Goal: Transaction & Acquisition: Subscribe to service/newsletter

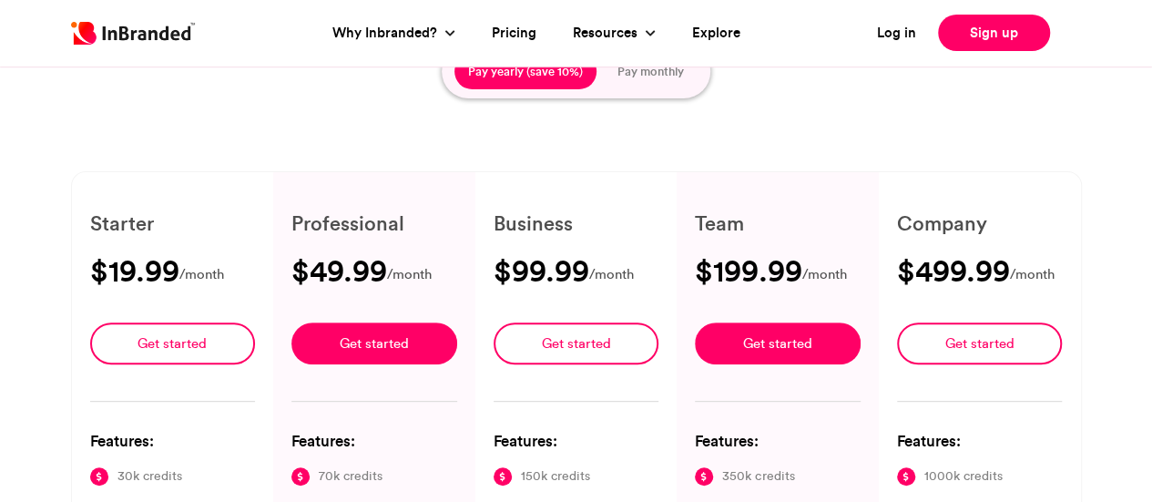
type input "****"
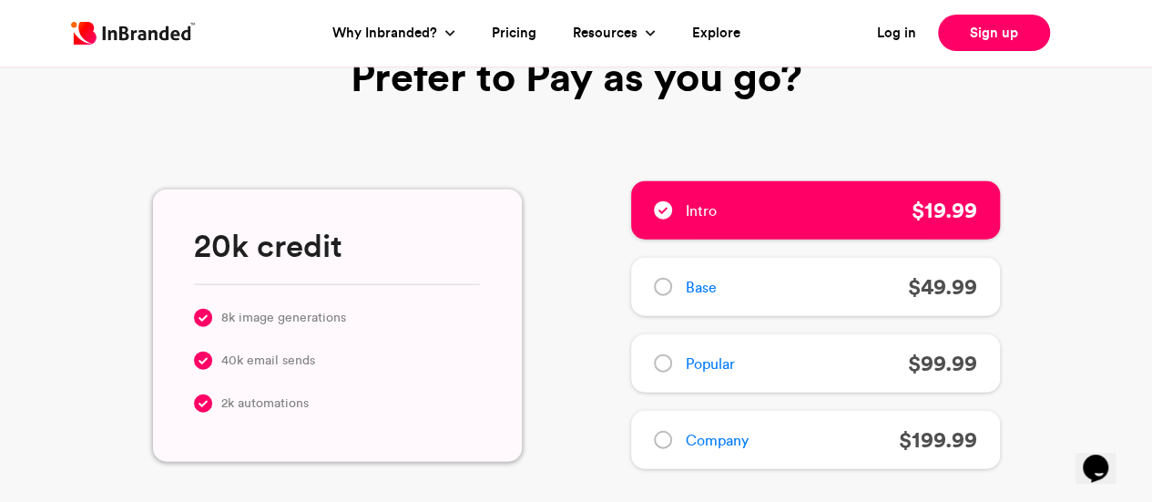
scroll to position [2029, 0]
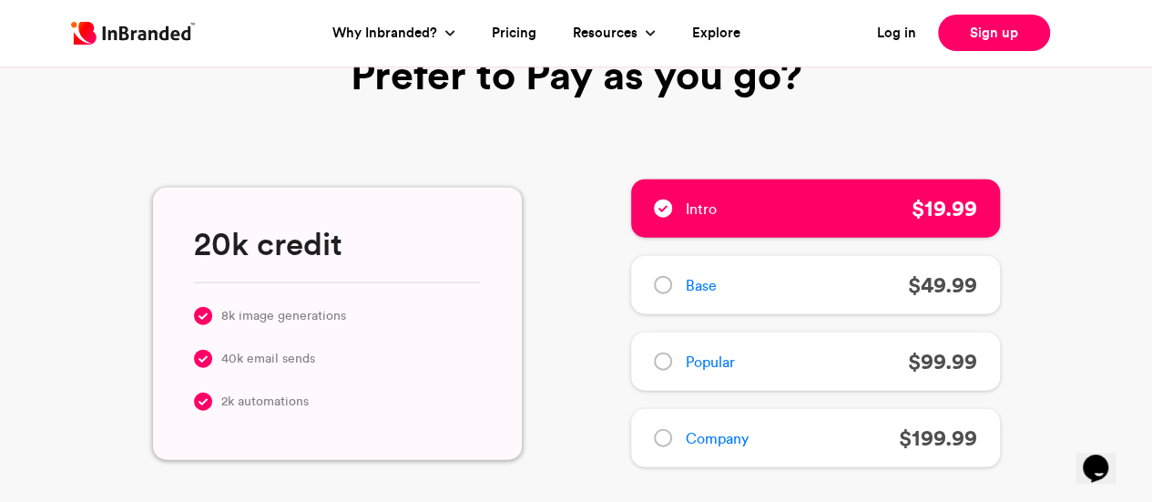
click at [659, 287] on icon at bounding box center [663, 285] width 9 height 9
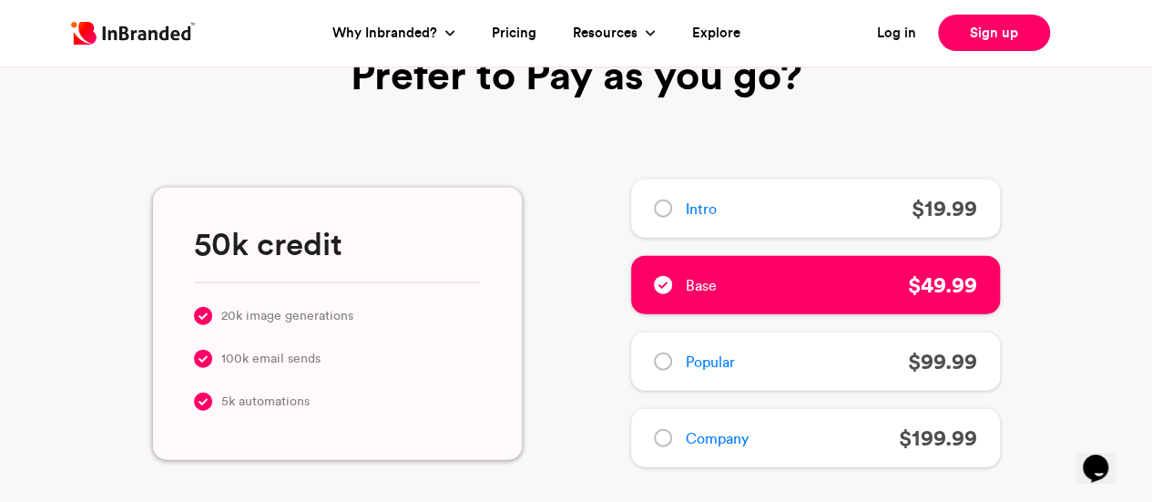
click at [665, 360] on icon at bounding box center [663, 361] width 9 height 9
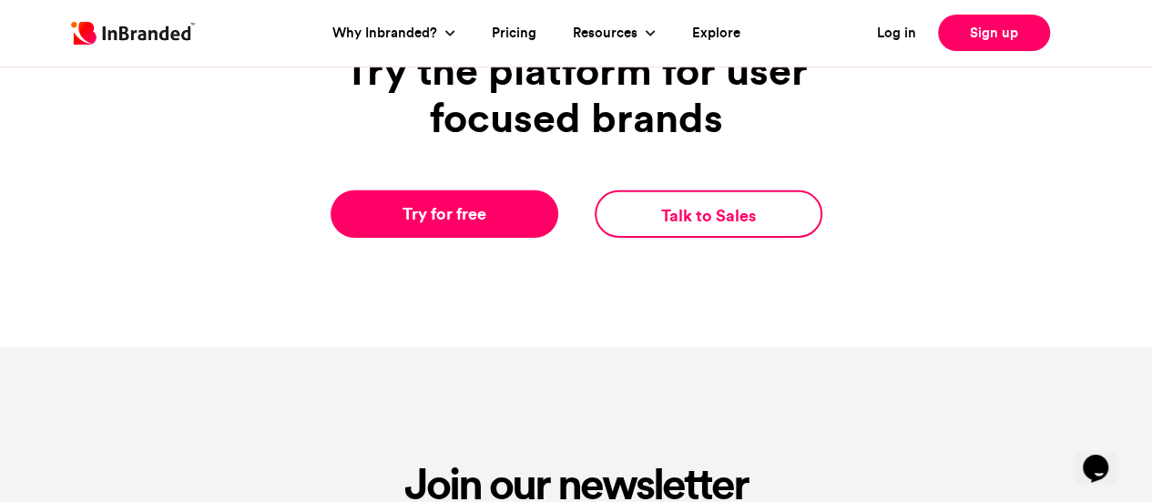
scroll to position [2742, 0]
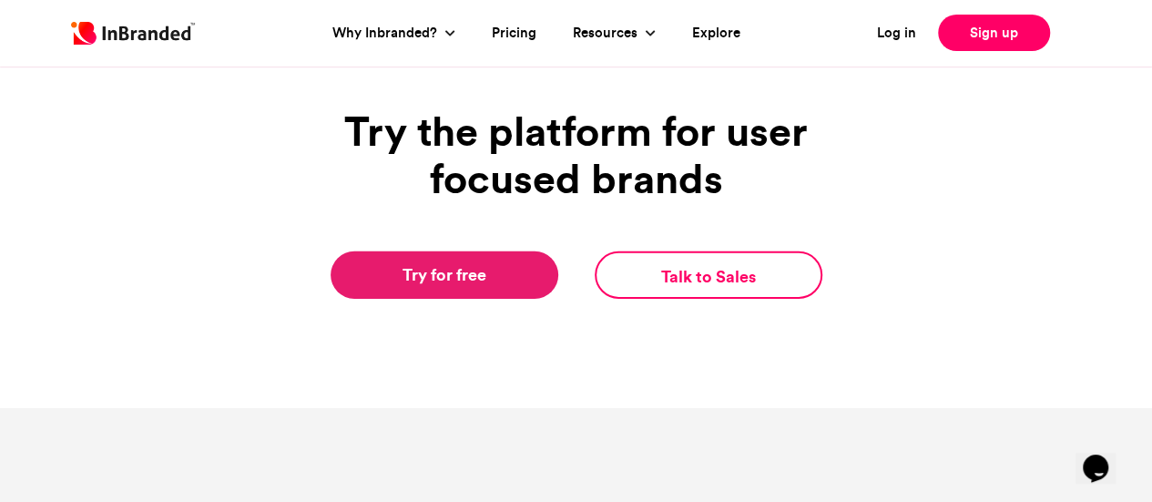
click at [488, 280] on link "Try for free" at bounding box center [445, 274] width 228 height 47
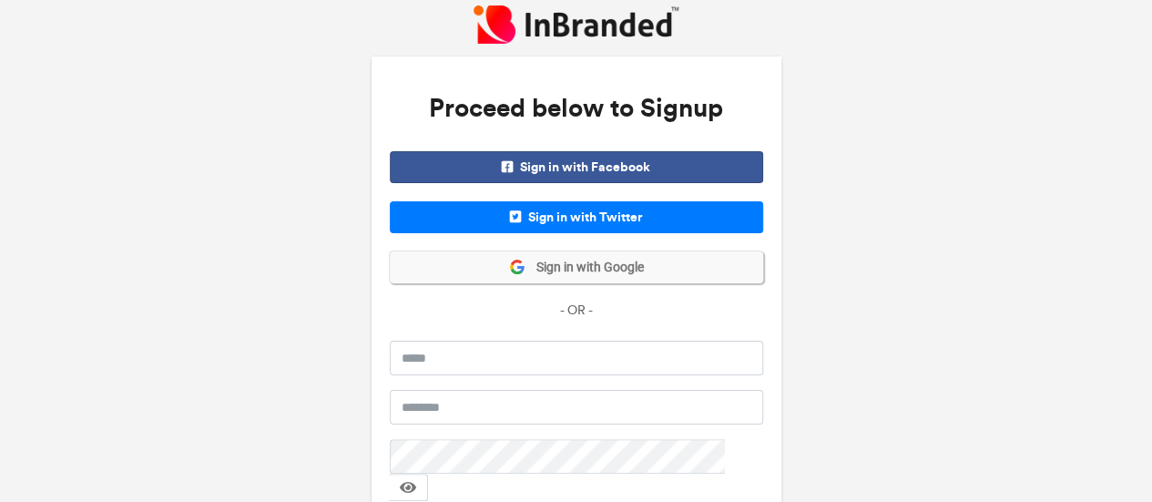
click at [523, 260] on icon at bounding box center [517, 267] width 16 height 16
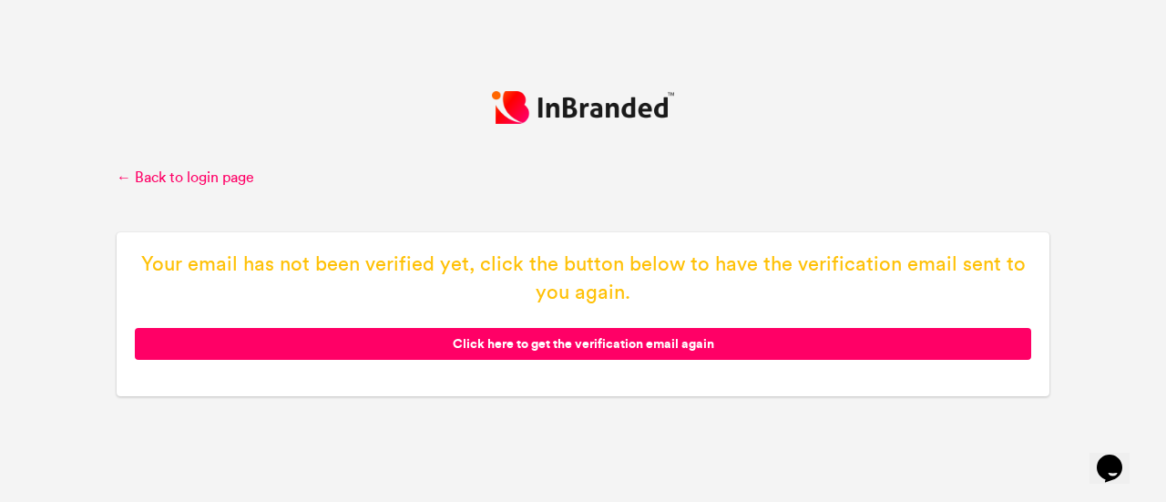
click at [727, 339] on span "Click here to get the verification email again" at bounding box center [583, 344] width 896 height 32
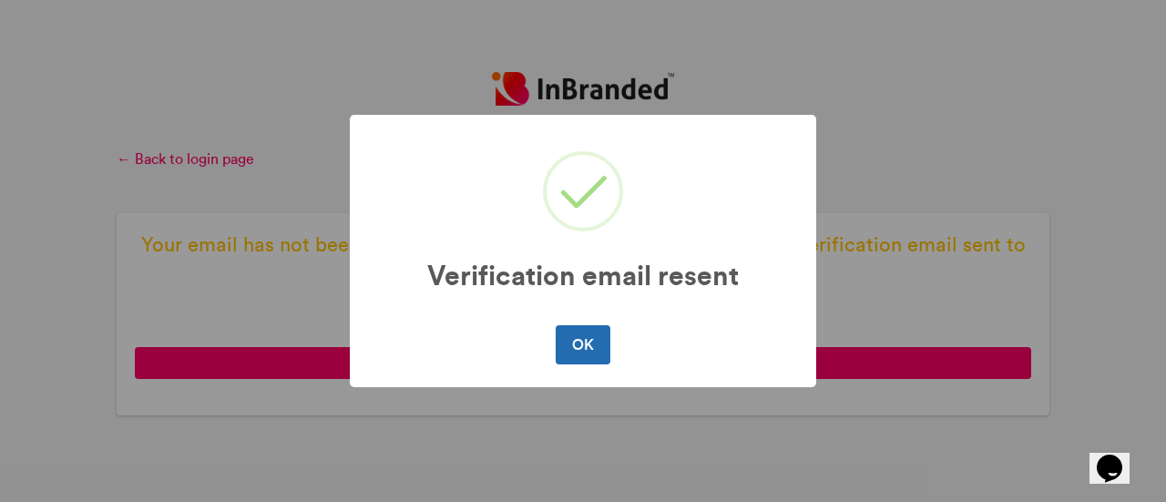
click at [580, 344] on button "OK" at bounding box center [583, 344] width 54 height 38
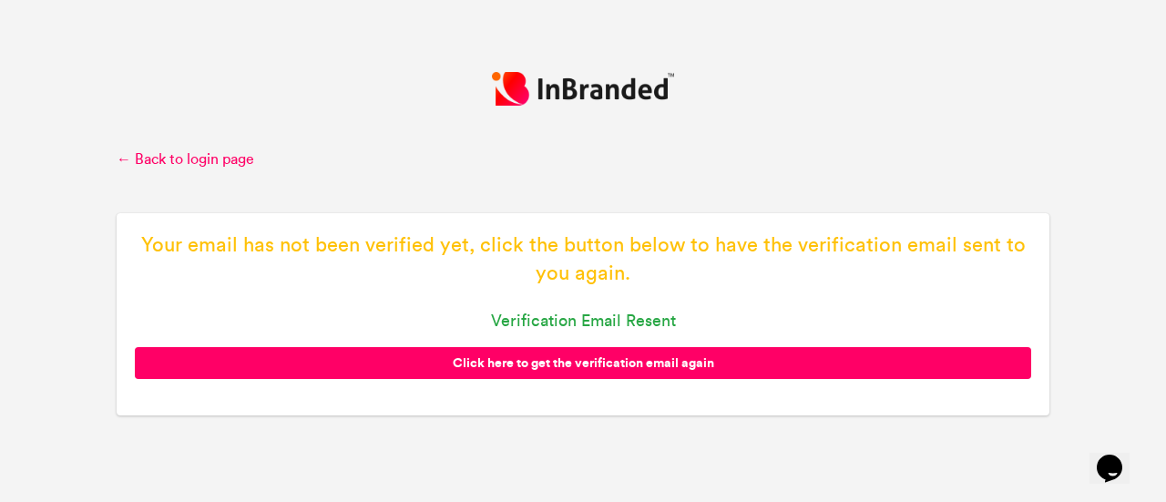
click at [618, 366] on span "Click here to get the verification email again" at bounding box center [583, 363] width 896 height 32
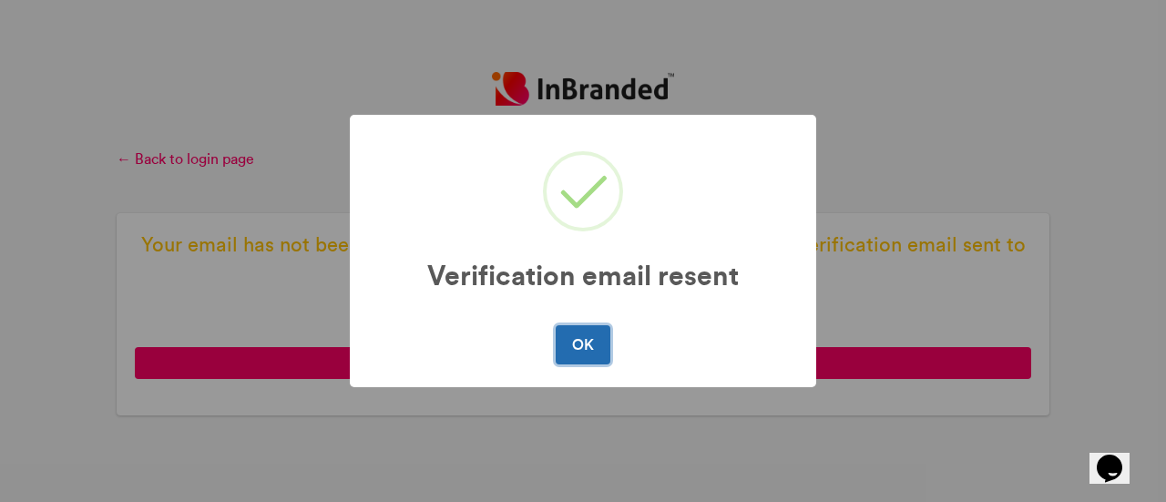
click at [595, 353] on button "OK" at bounding box center [583, 344] width 54 height 38
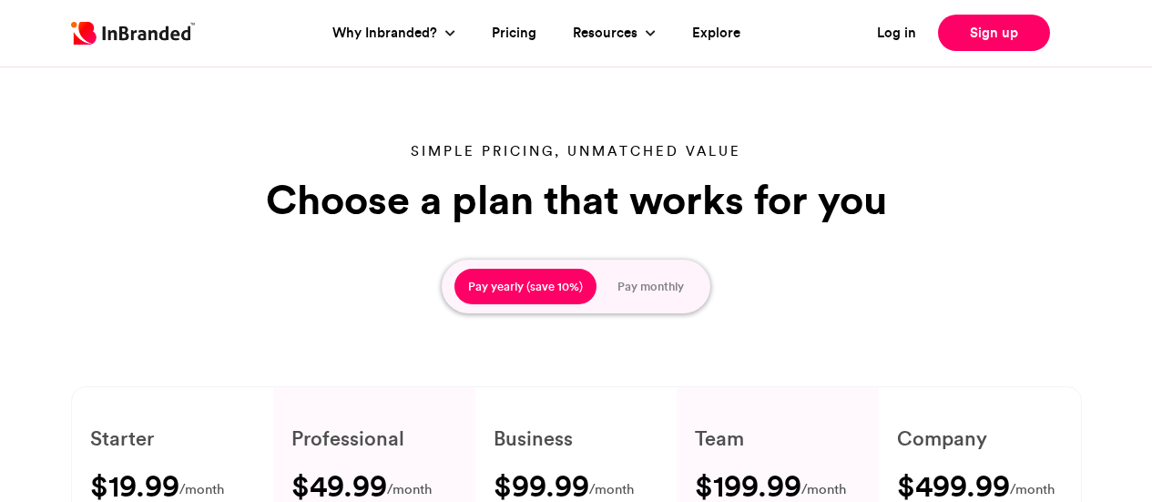
scroll to position [2742, 0]
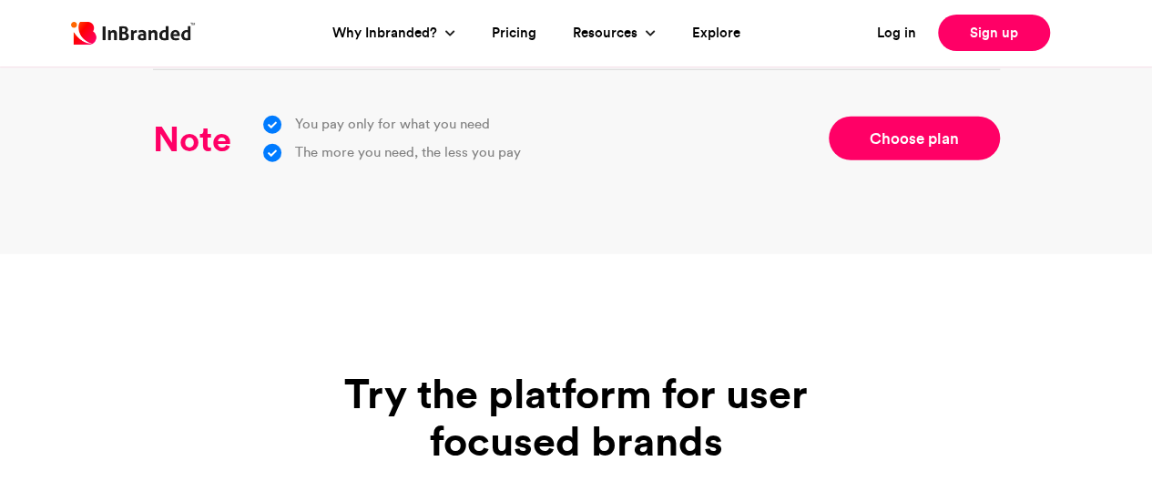
type input "****"
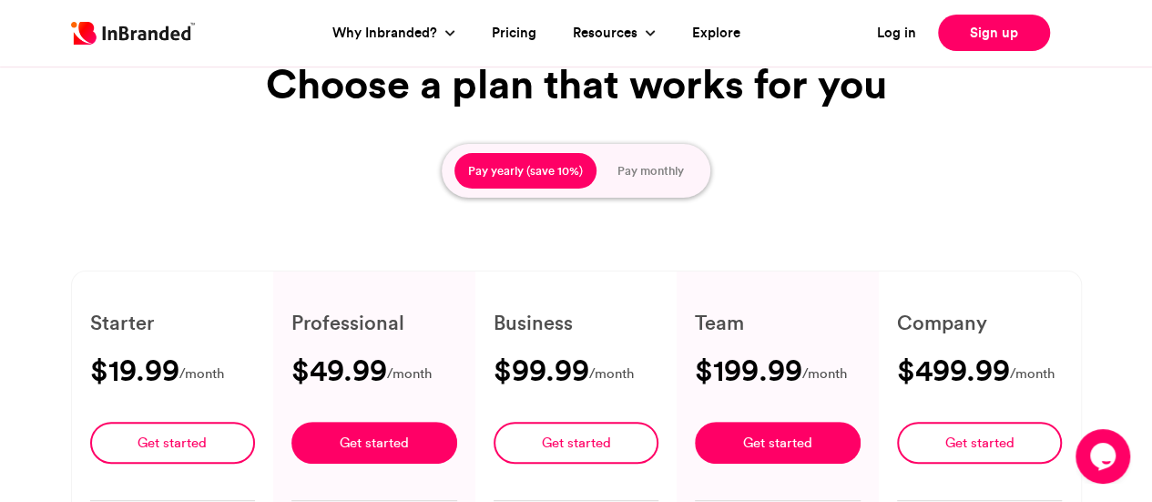
scroll to position [114, 0]
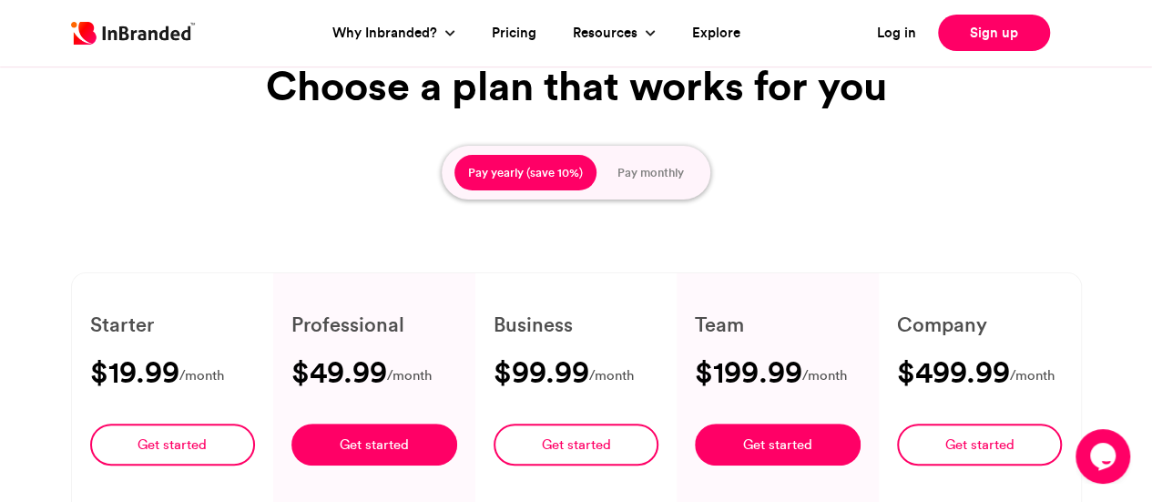
click at [646, 174] on button "Pay monthly" at bounding box center [651, 173] width 94 height 36
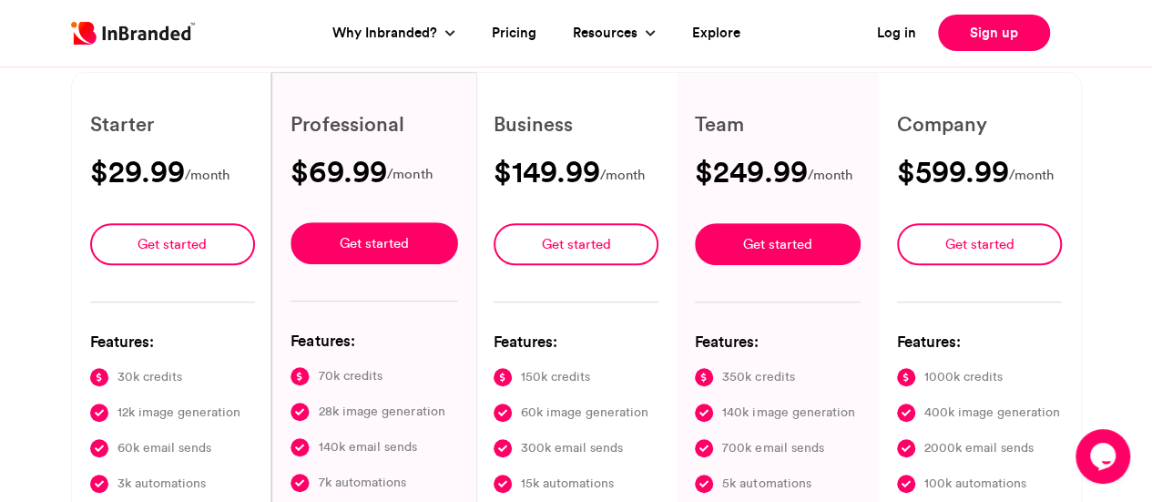
scroll to position [360, 0]
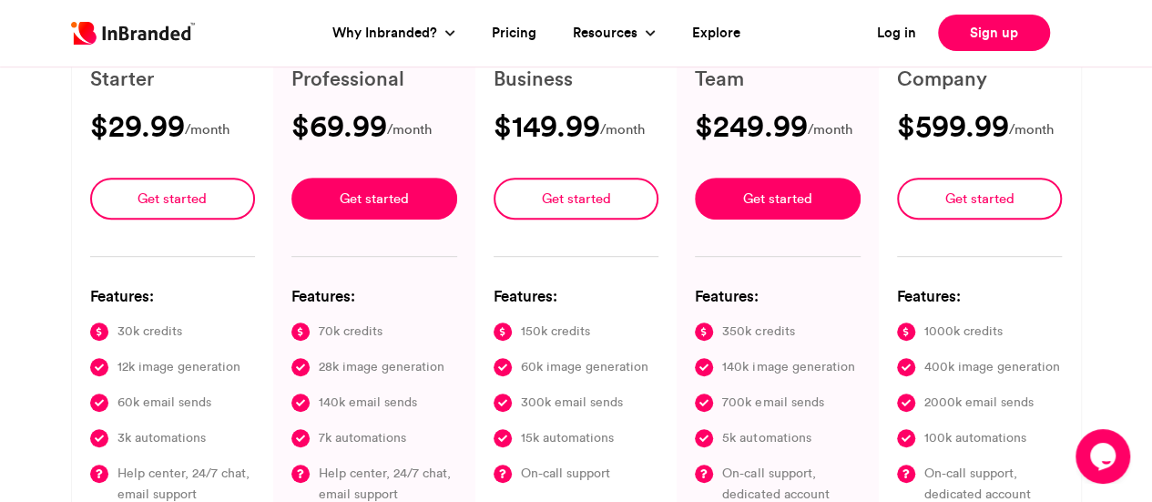
drag, startPoint x: 330, startPoint y: 366, endPoint x: 208, endPoint y: 14, distance: 373.1
click at [208, 14] on div "Log in Sign up Why Inbranded? Automation Integrations Emails with Inbranded Inb…" at bounding box center [576, 33] width 1038 height 48
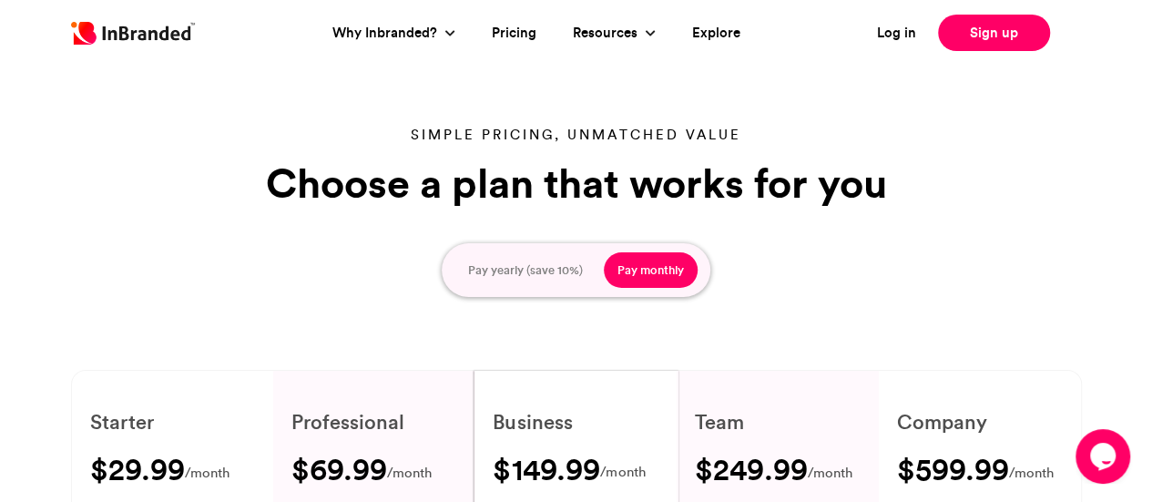
scroll to position [0, 0]
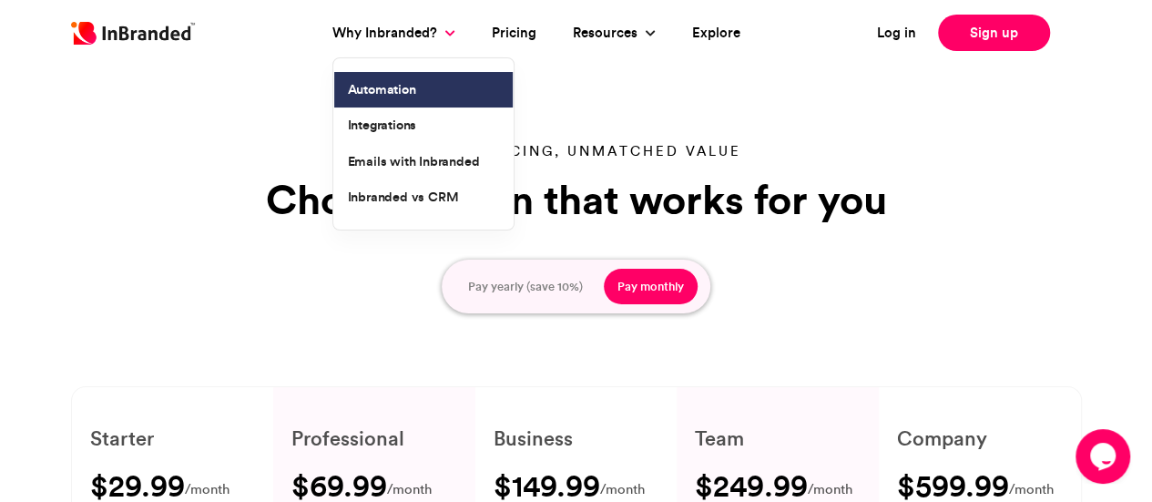
click at [395, 90] on link "Automation" at bounding box center [423, 90] width 179 height 36
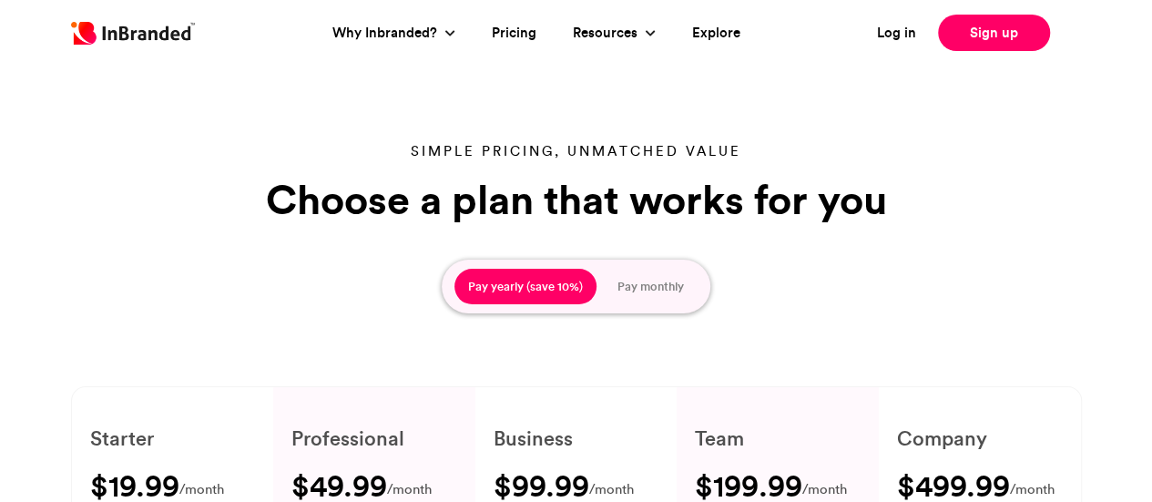
type input "****"
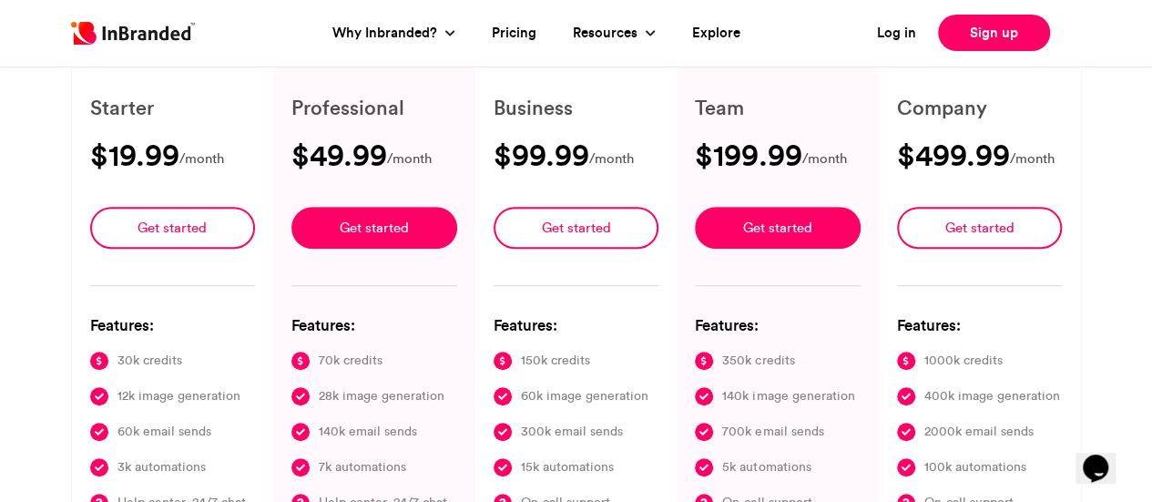
scroll to position [330, 0]
